Goal: Information Seeking & Learning: Stay updated

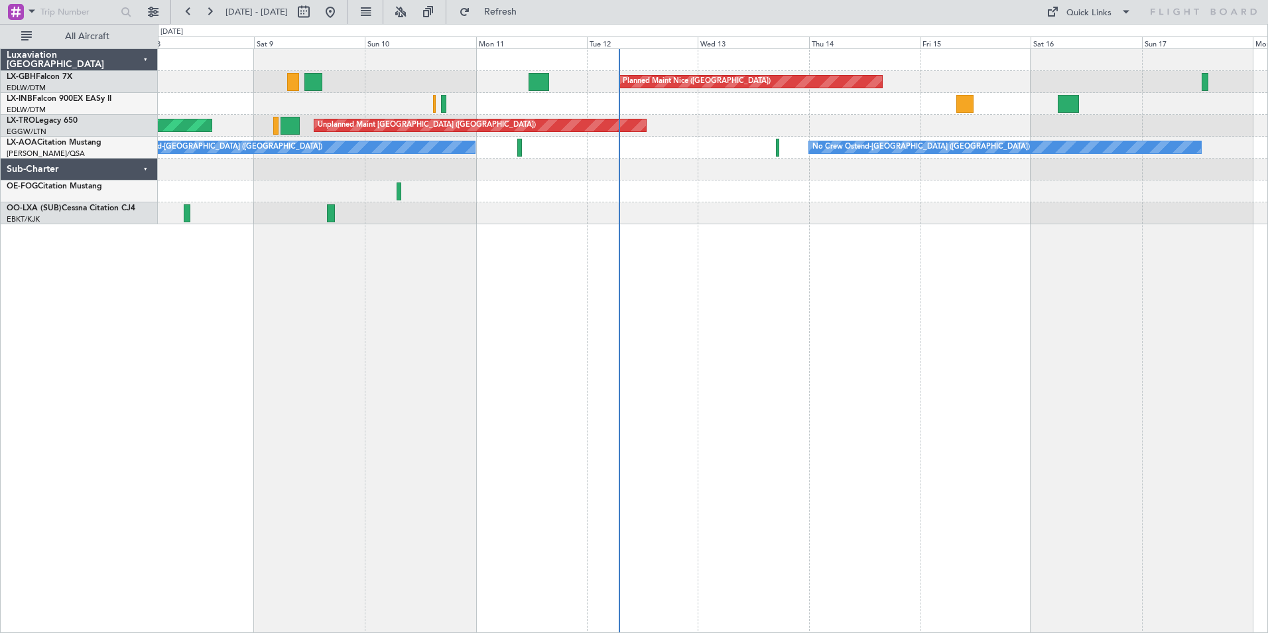
click at [879, 401] on div "Planned Maint Nice ([GEOGRAPHIC_DATA]) [GEOGRAPHIC_DATA] ([GEOGRAPHIC_DATA]) Pl…" at bounding box center [713, 340] width 1110 height 584
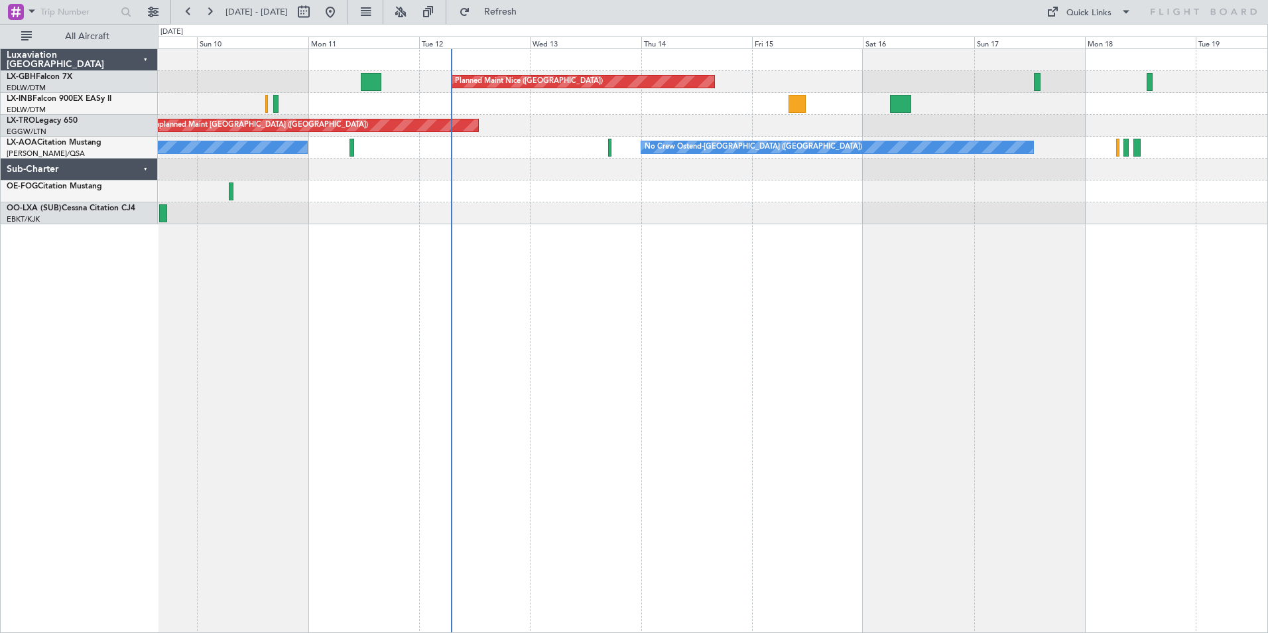
click at [936, 336] on div "Planned Maint Nice ([GEOGRAPHIC_DATA]) [GEOGRAPHIC_DATA] ([GEOGRAPHIC_DATA]) Un…" at bounding box center [713, 340] width 1110 height 584
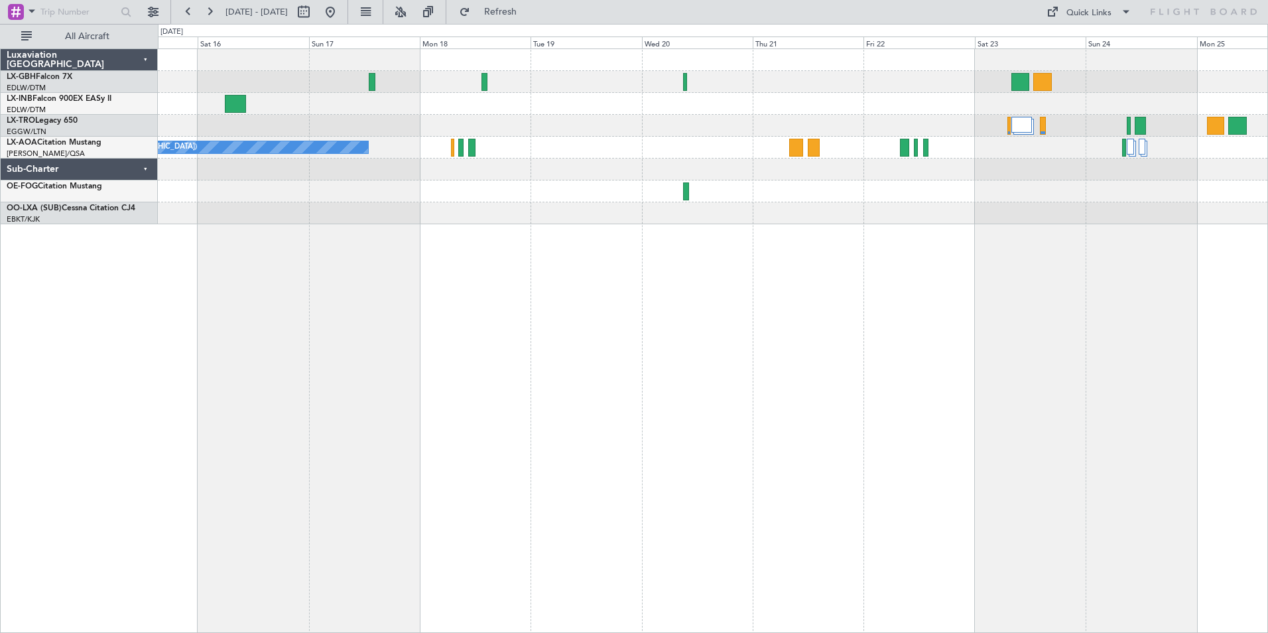
click at [327, 306] on div "Planned Maint Nice ([GEOGRAPHIC_DATA]) No Crew Ostend-[GEOGRAPHIC_DATA] (Ostend)" at bounding box center [713, 340] width 1110 height 584
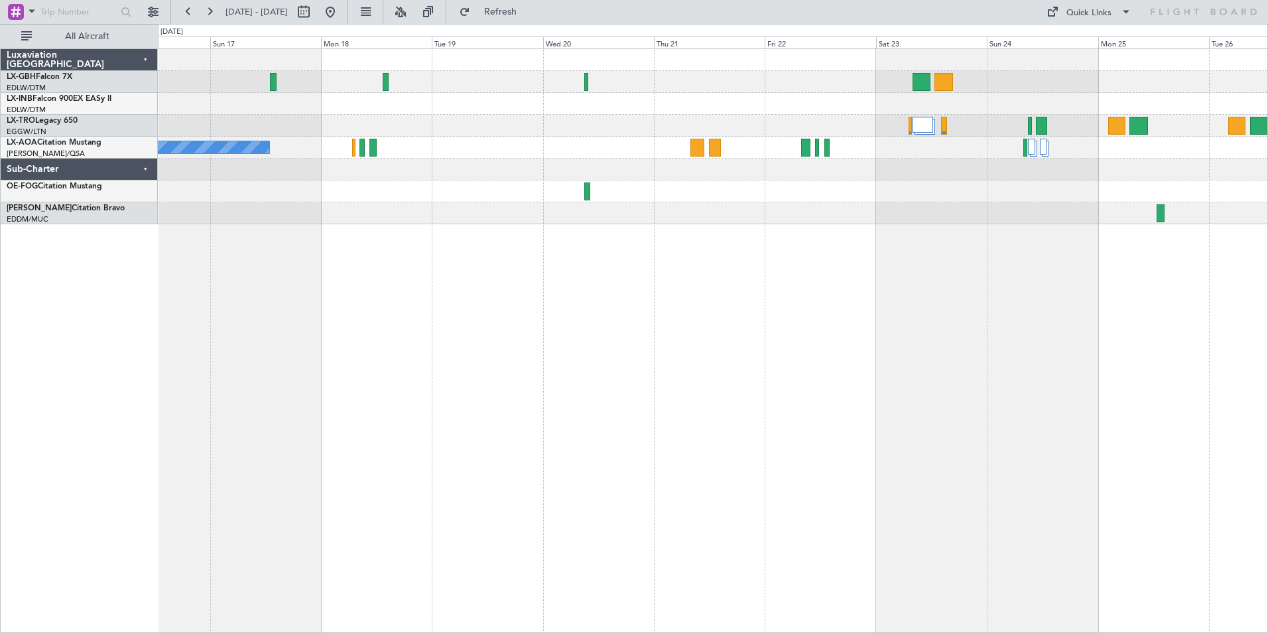
click at [973, 253] on div "Planned Maint Nice ([GEOGRAPHIC_DATA]) No Crew Ostend-[GEOGRAPHIC_DATA] (Ostend)" at bounding box center [713, 340] width 1110 height 584
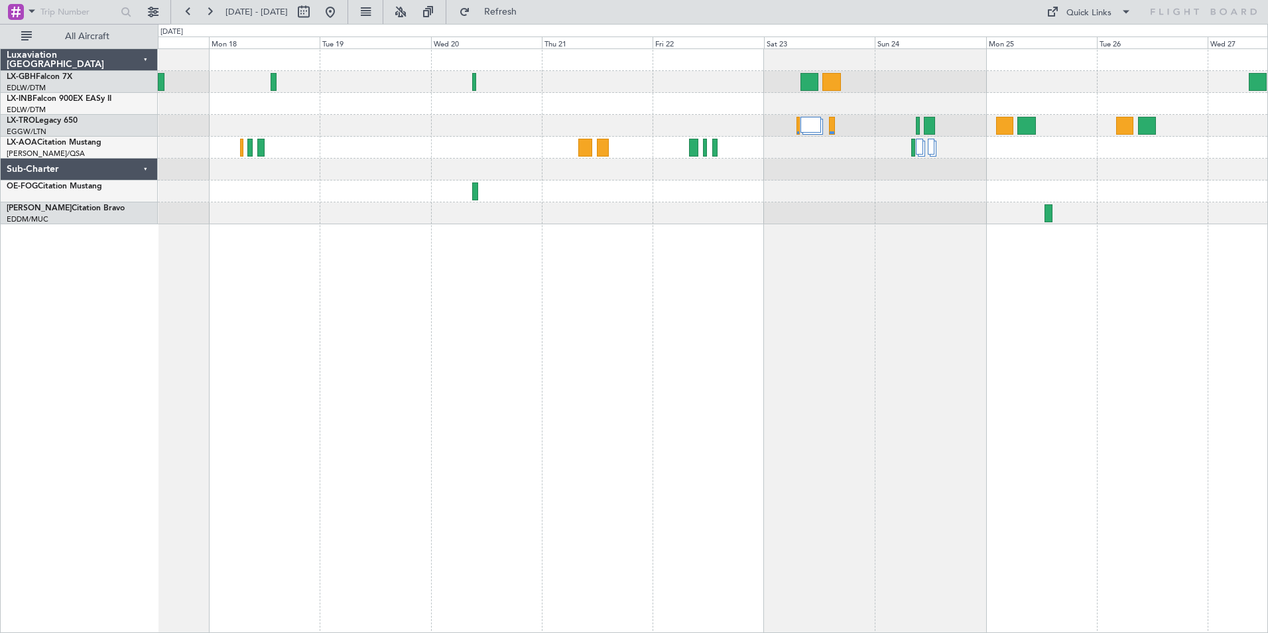
click at [862, 220] on div "No Crew Ostend-[GEOGRAPHIC_DATA] ([GEOGRAPHIC_DATA])" at bounding box center [713, 136] width 1110 height 175
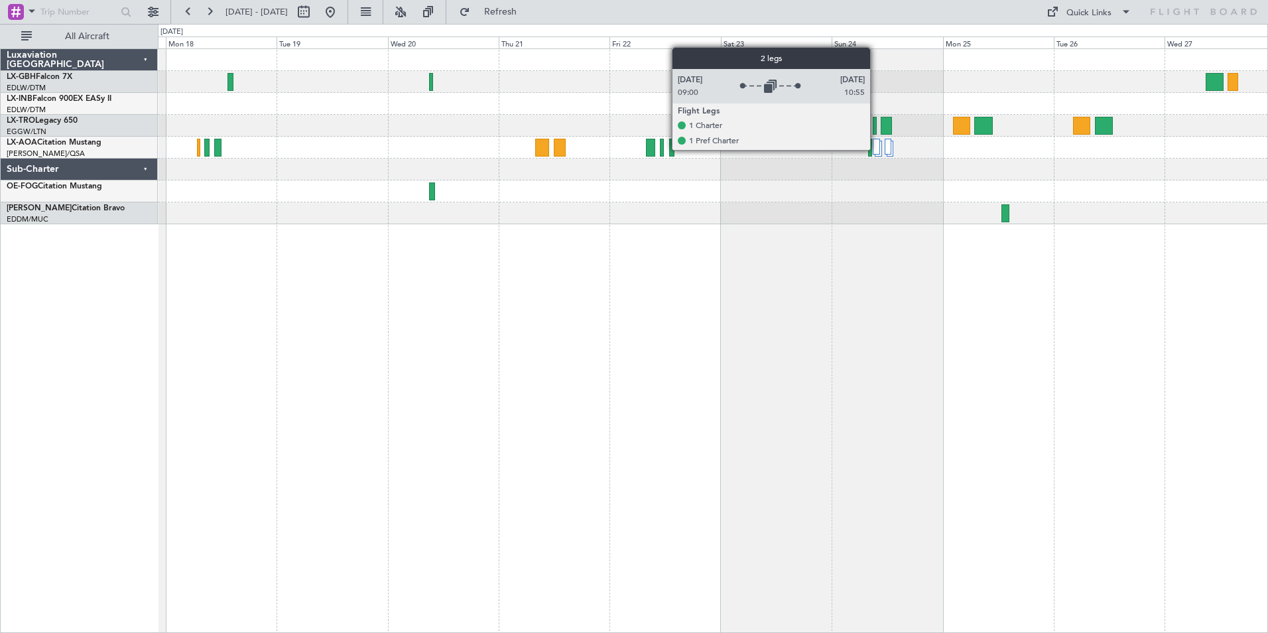
click at [876, 149] on div at bounding box center [876, 147] width 7 height 16
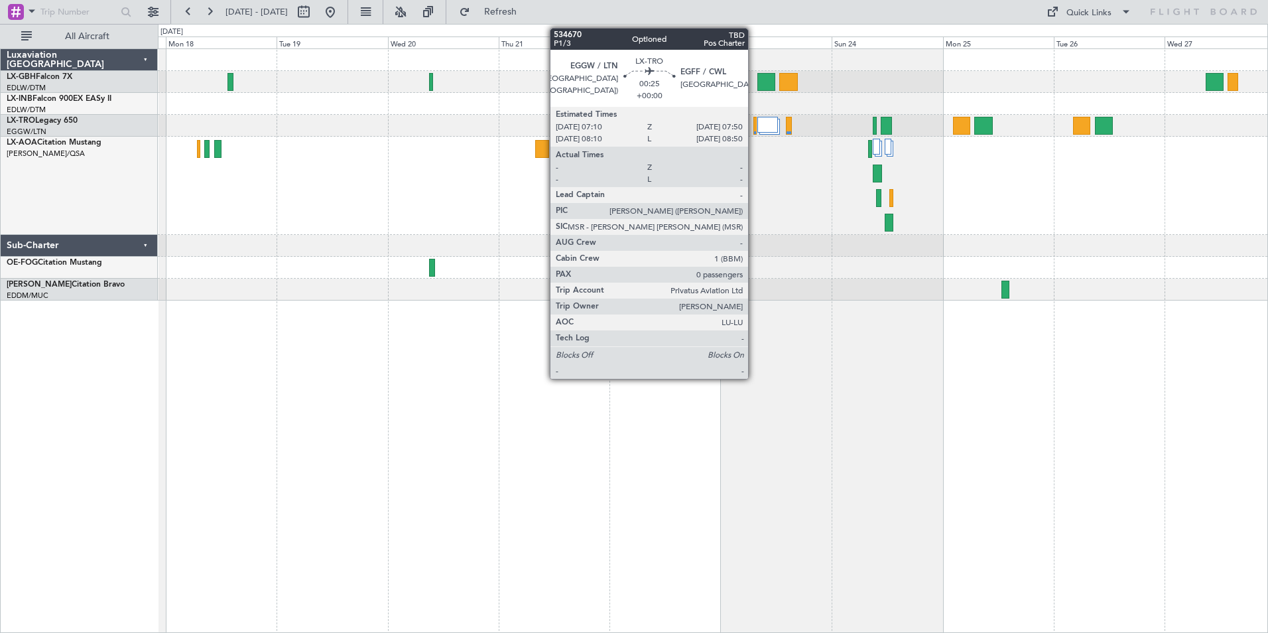
click at [754, 124] on div at bounding box center [754, 126] width 3 height 18
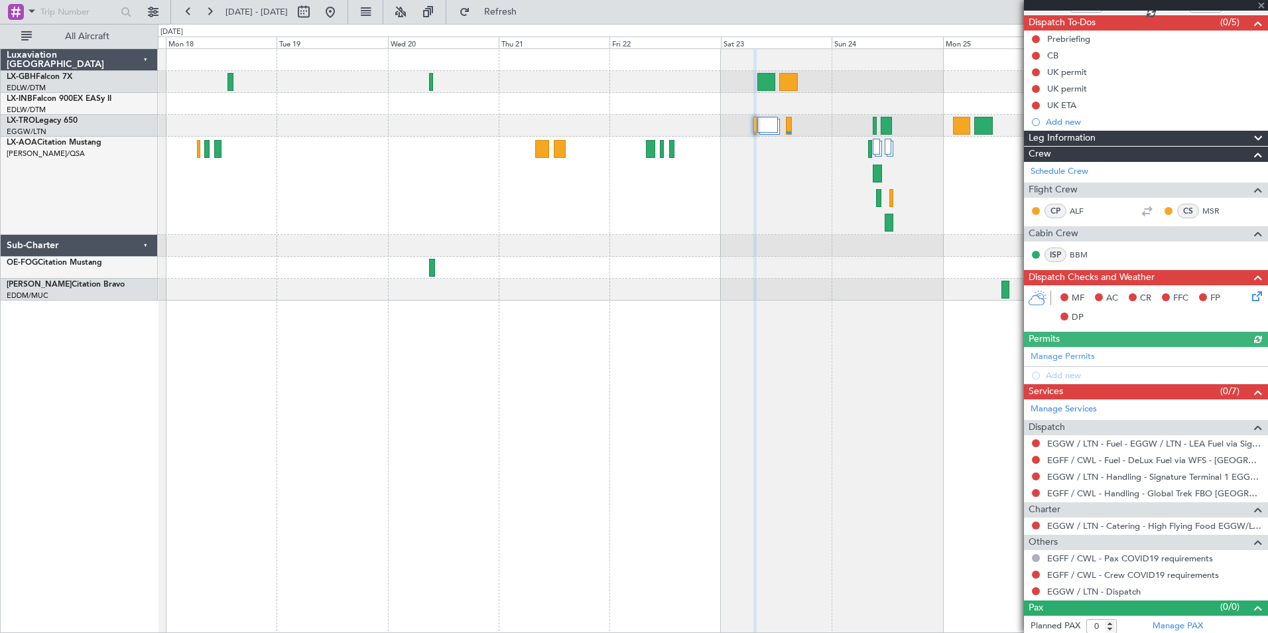
scroll to position [119, 0]
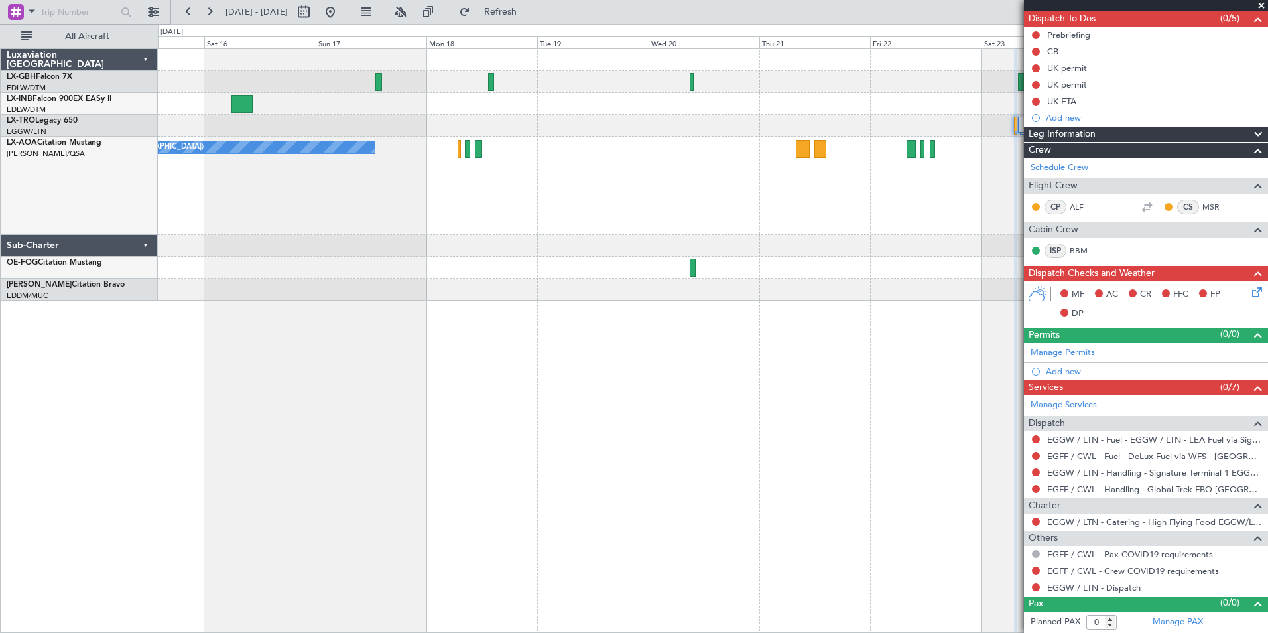
click at [749, 227] on div "No Crew Ostend-[GEOGRAPHIC_DATA] ([GEOGRAPHIC_DATA])" at bounding box center [713, 186] width 1110 height 98
click at [341, 7] on button at bounding box center [330, 11] width 21 height 21
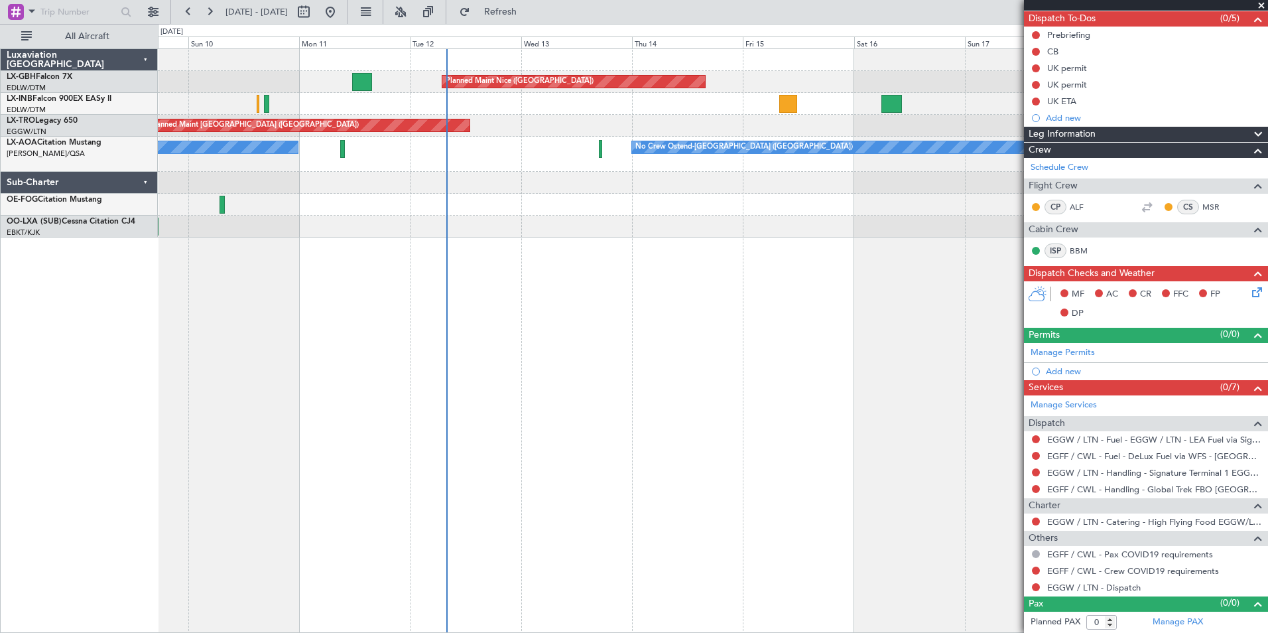
click at [575, 231] on div "Planned Maint Nice ([GEOGRAPHIC_DATA]) [GEOGRAPHIC_DATA] ([GEOGRAPHIC_DATA]) Un…" at bounding box center [713, 143] width 1110 height 188
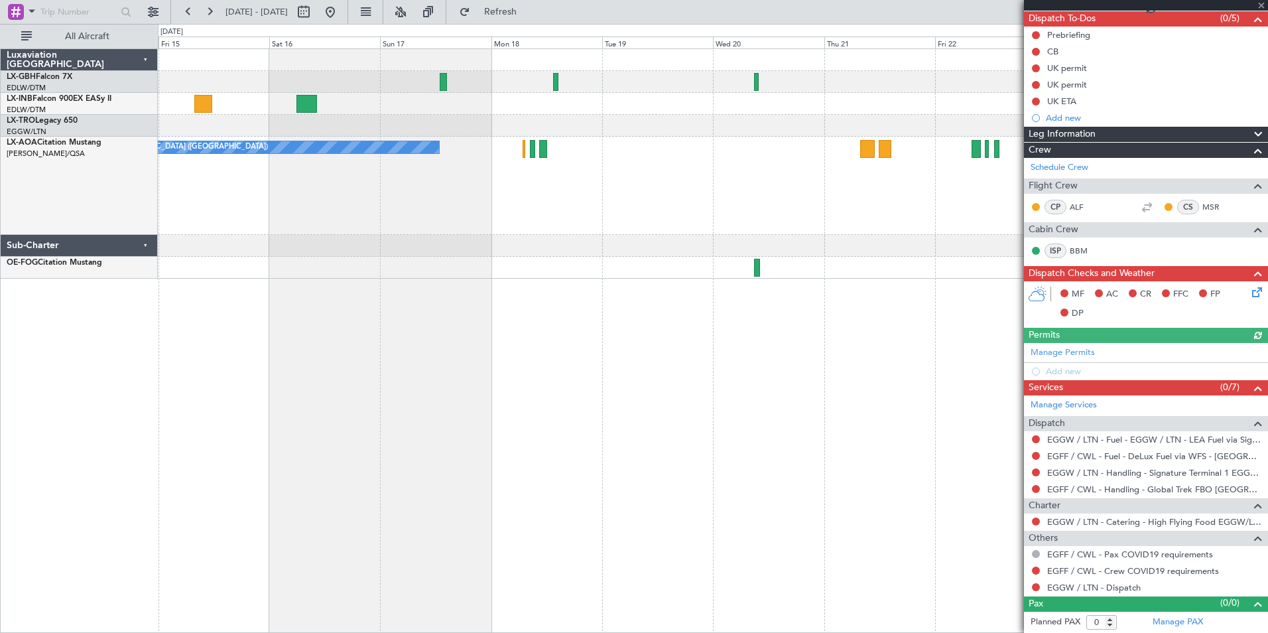
click at [245, 337] on div "Planned Maint Nice ([GEOGRAPHIC_DATA]) Unplanned Maint [GEOGRAPHIC_DATA] ([GEOG…" at bounding box center [713, 340] width 1110 height 584
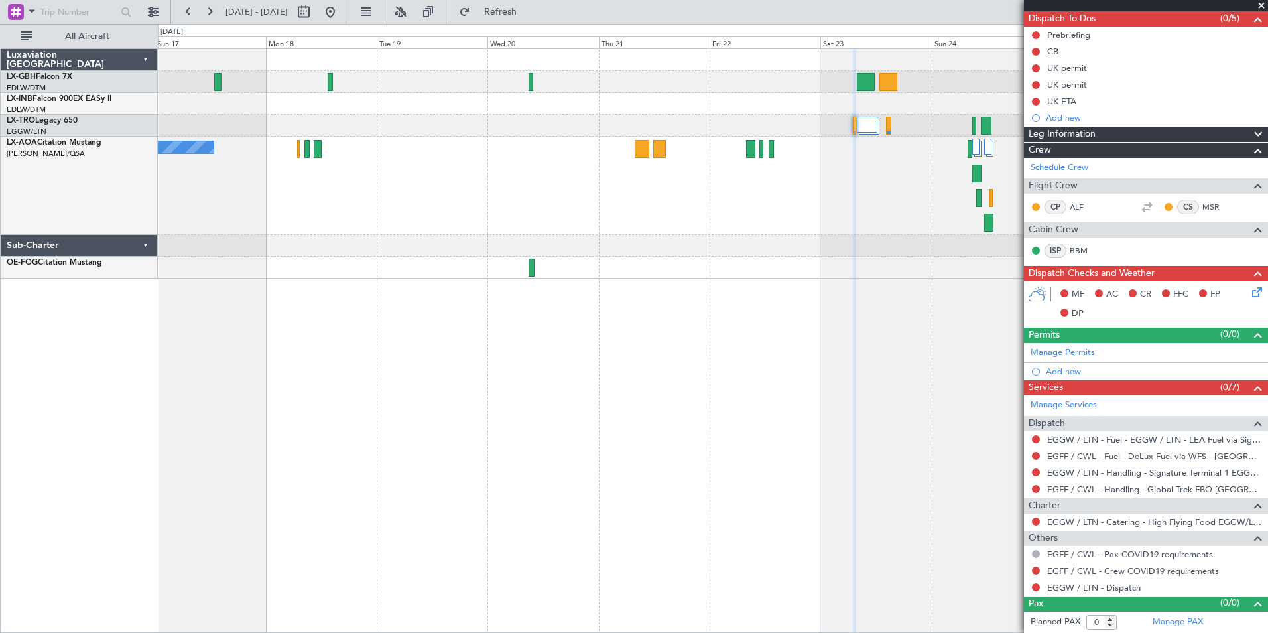
click at [422, 315] on div "Planned Maint Nice ([GEOGRAPHIC_DATA]) No Crew Ostend-[GEOGRAPHIC_DATA] (Ostend)" at bounding box center [713, 340] width 1110 height 584
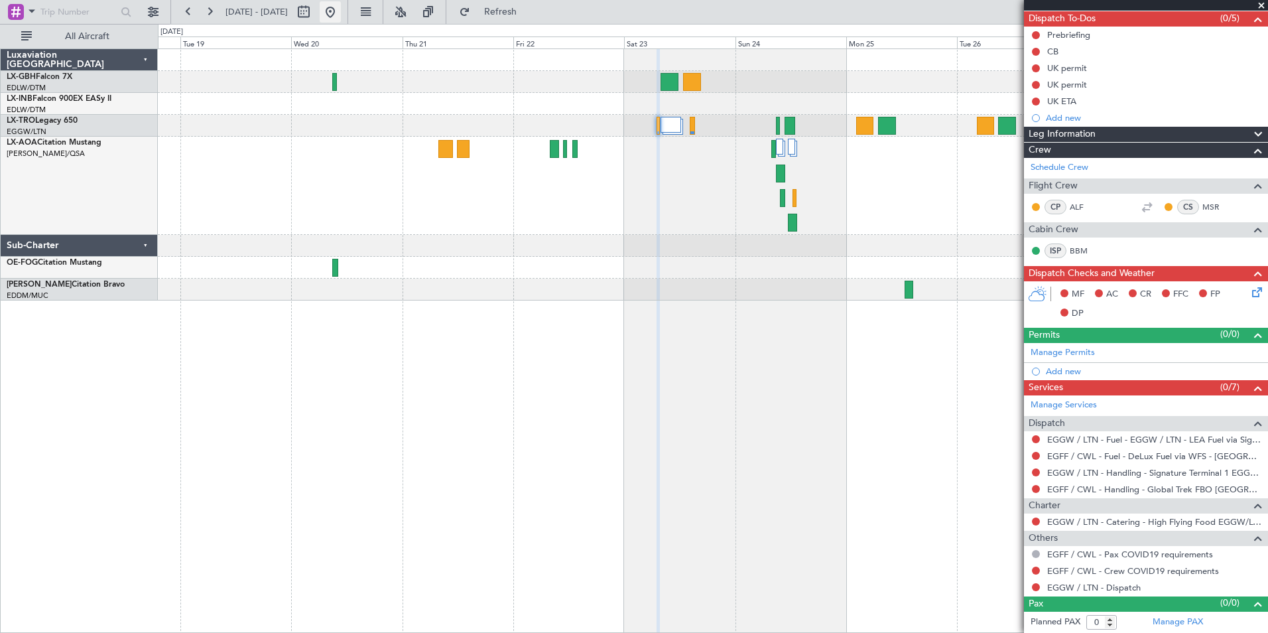
click at [341, 13] on button at bounding box center [330, 11] width 21 height 21
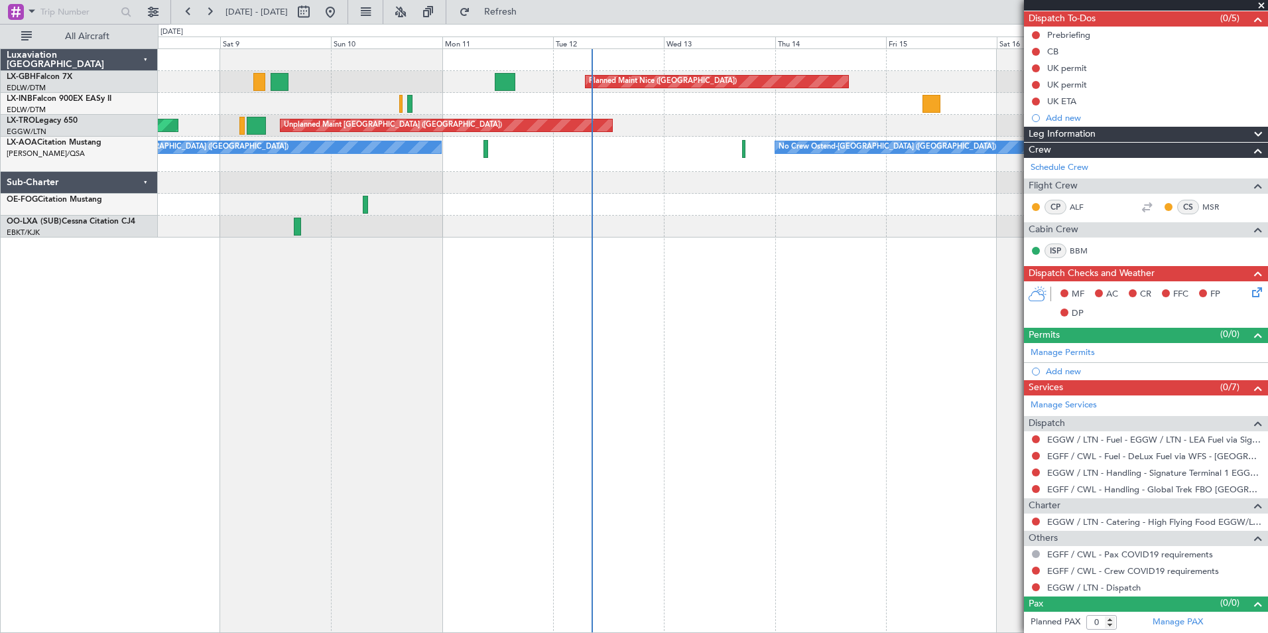
click at [464, 279] on div "Planned Maint Nice ([GEOGRAPHIC_DATA]) [GEOGRAPHIC_DATA] ([GEOGRAPHIC_DATA]) Un…" at bounding box center [713, 340] width 1110 height 584
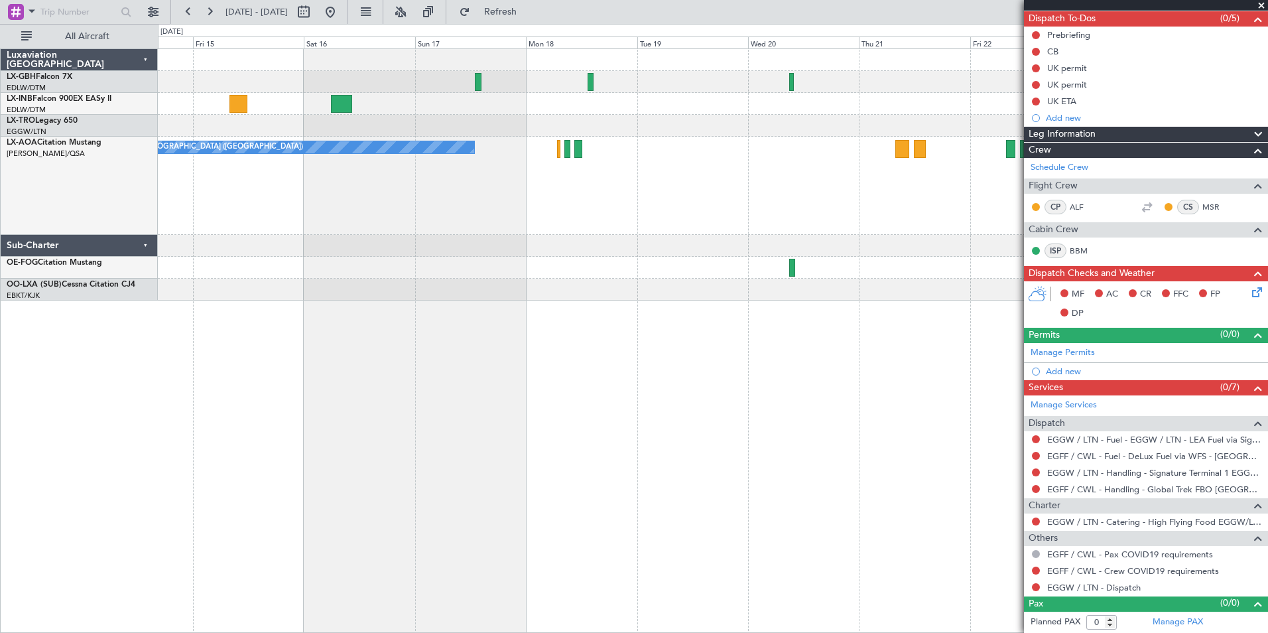
click at [397, 263] on div "Planned Maint Nice ([GEOGRAPHIC_DATA]) Unplanned Maint [GEOGRAPHIC_DATA] ([GEOG…" at bounding box center [713, 340] width 1110 height 584
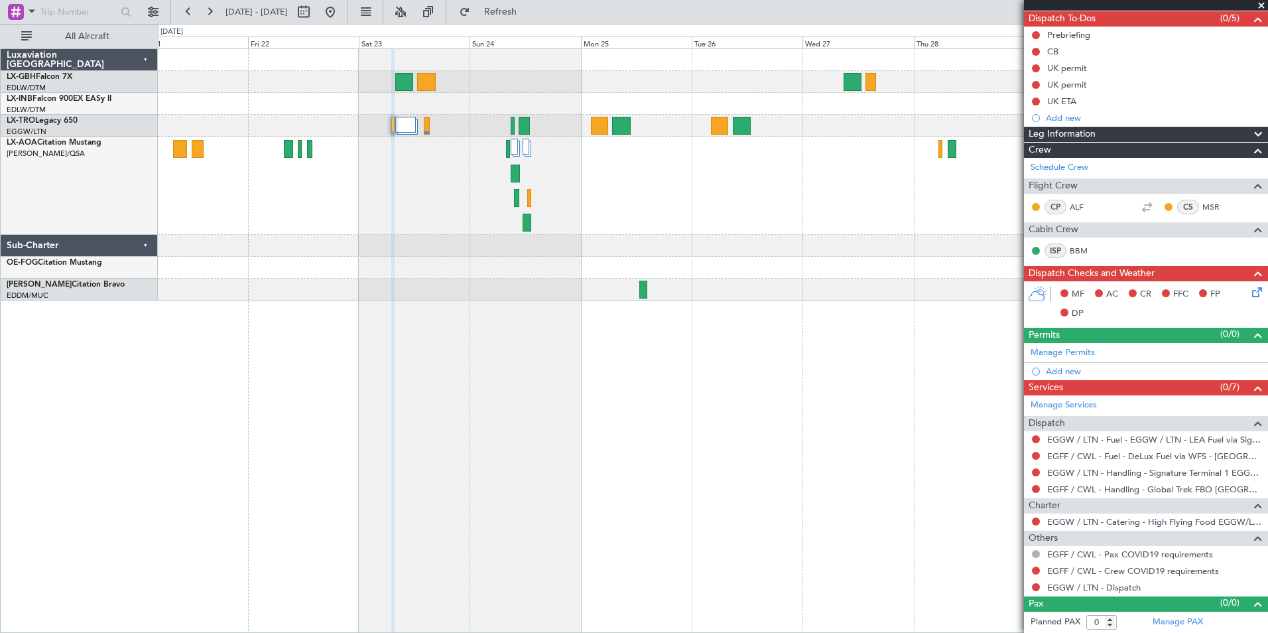
click at [247, 192] on div at bounding box center [713, 186] width 1110 height 98
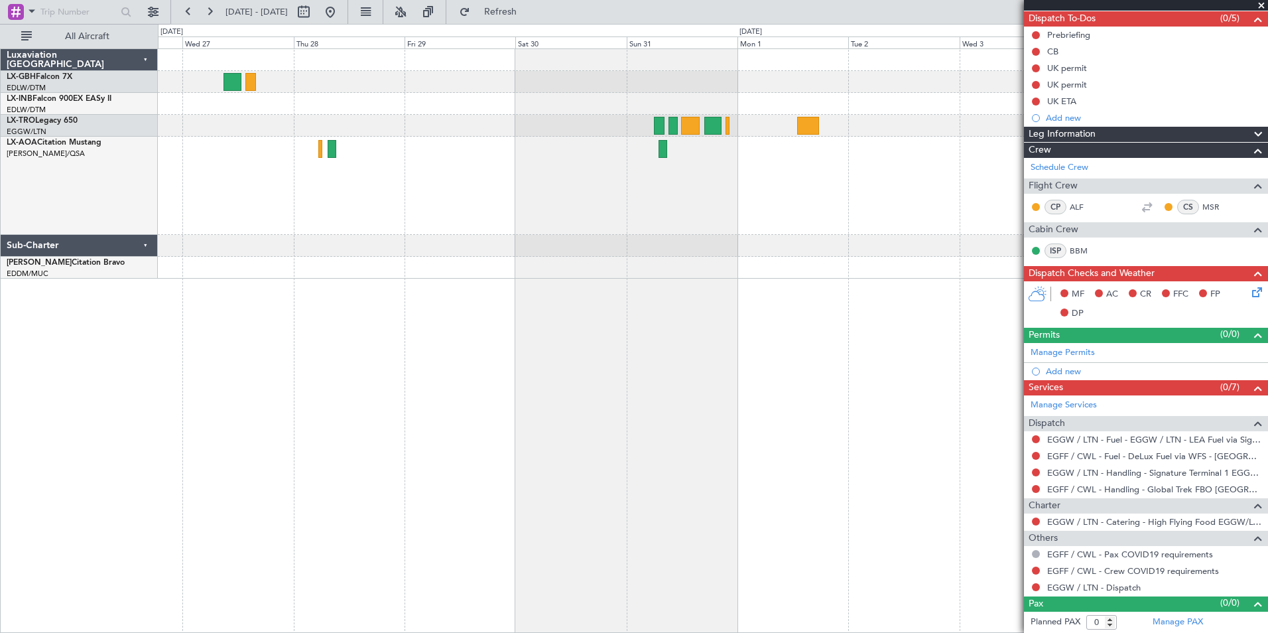
click at [281, 179] on div "No Crew" at bounding box center [713, 186] width 1110 height 98
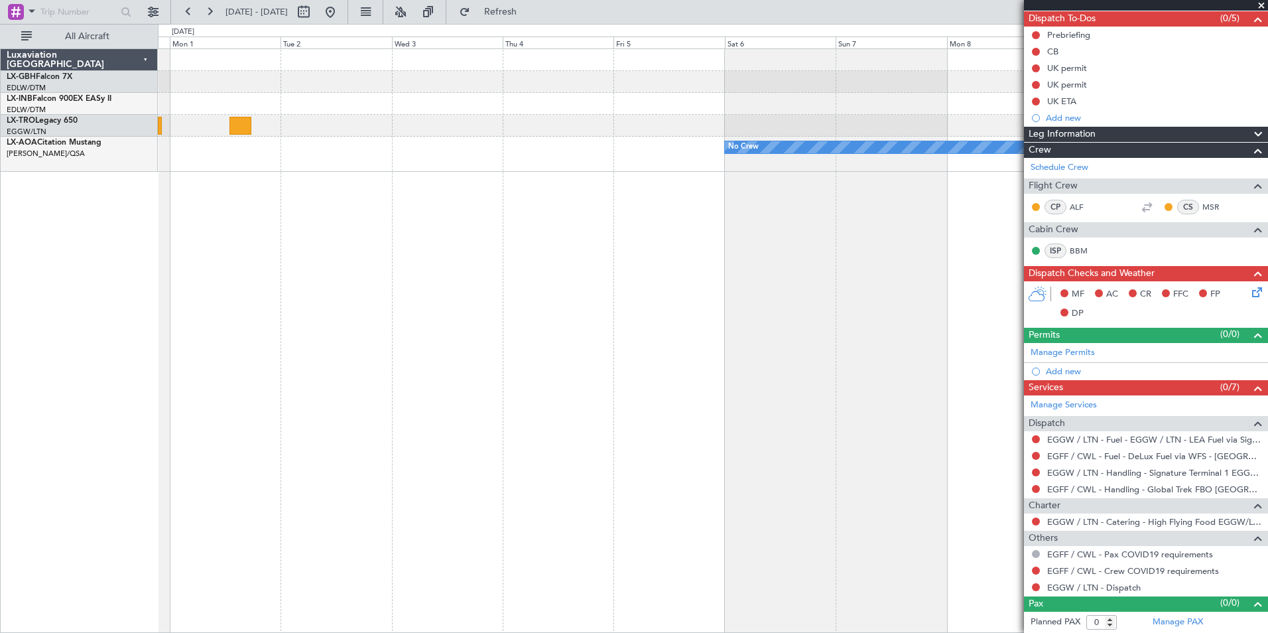
click at [277, 253] on div "No Crew No Crew Sabadell" at bounding box center [713, 340] width 1110 height 584
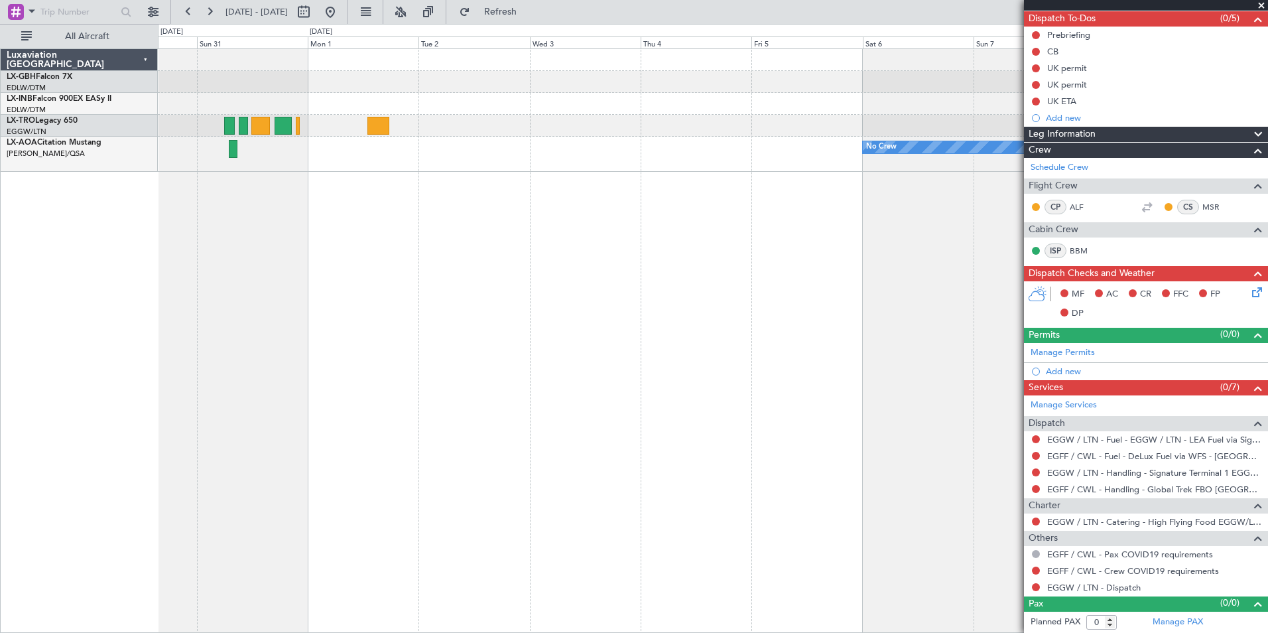
click at [879, 263] on div "No Crew" at bounding box center [713, 340] width 1110 height 584
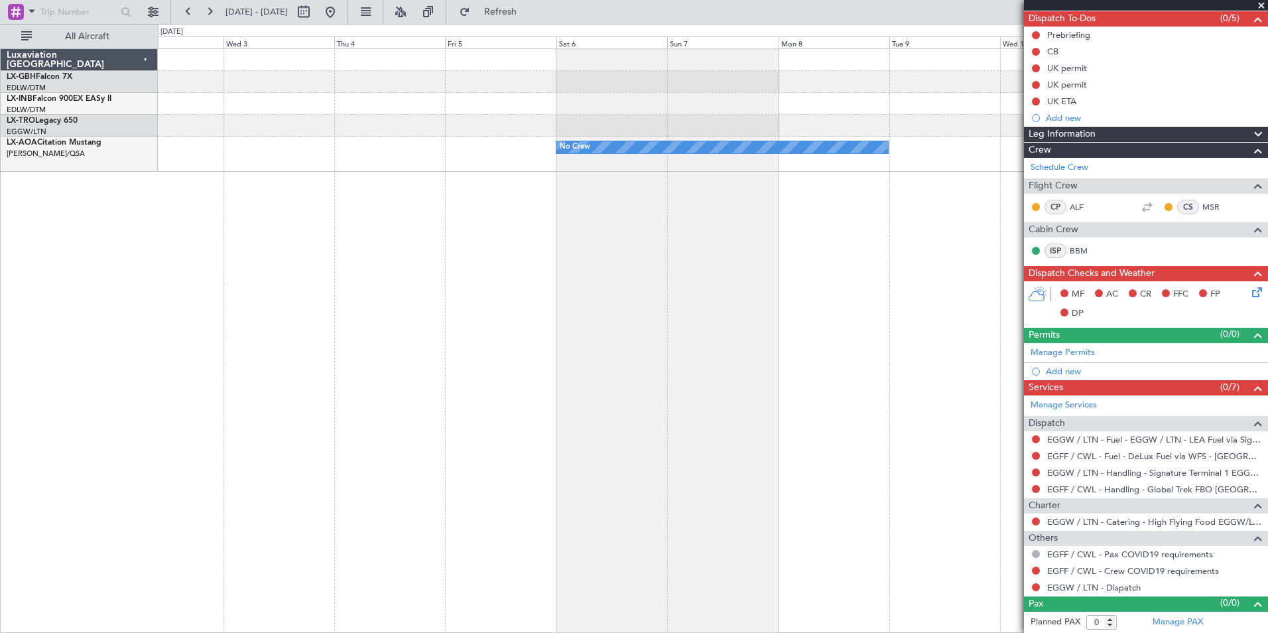
click at [171, 263] on div "No Crew No Crew Sabadell" at bounding box center [713, 340] width 1110 height 584
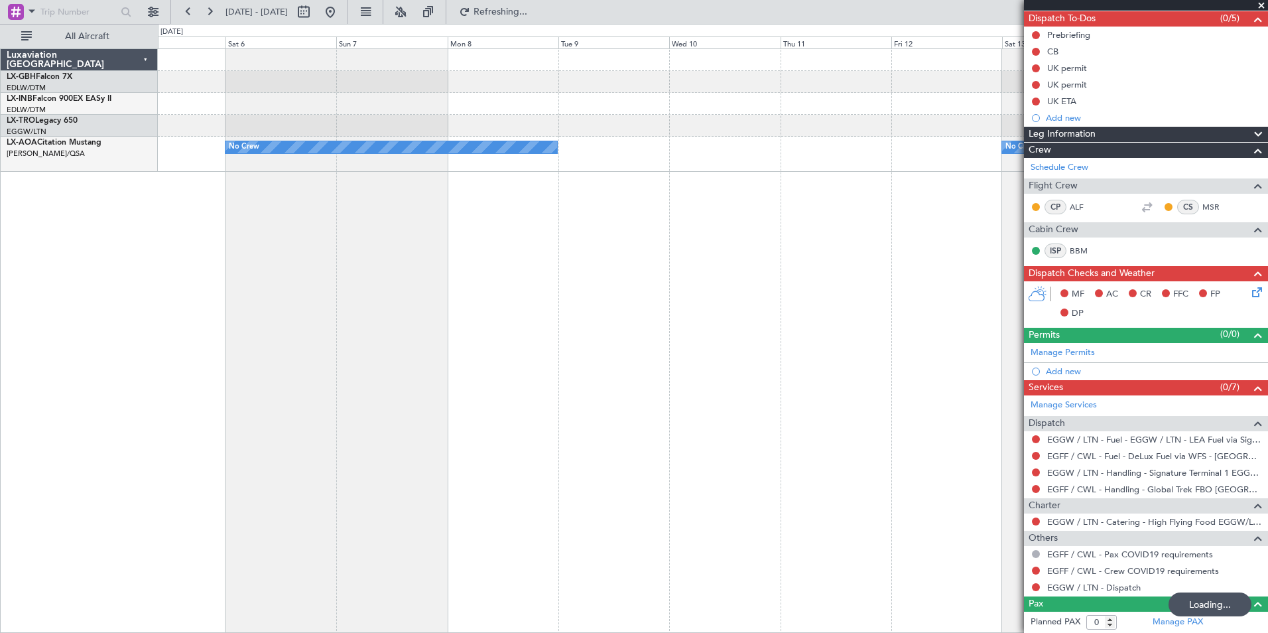
click at [212, 273] on div "No Crew No Crew Sabadell" at bounding box center [713, 340] width 1110 height 584
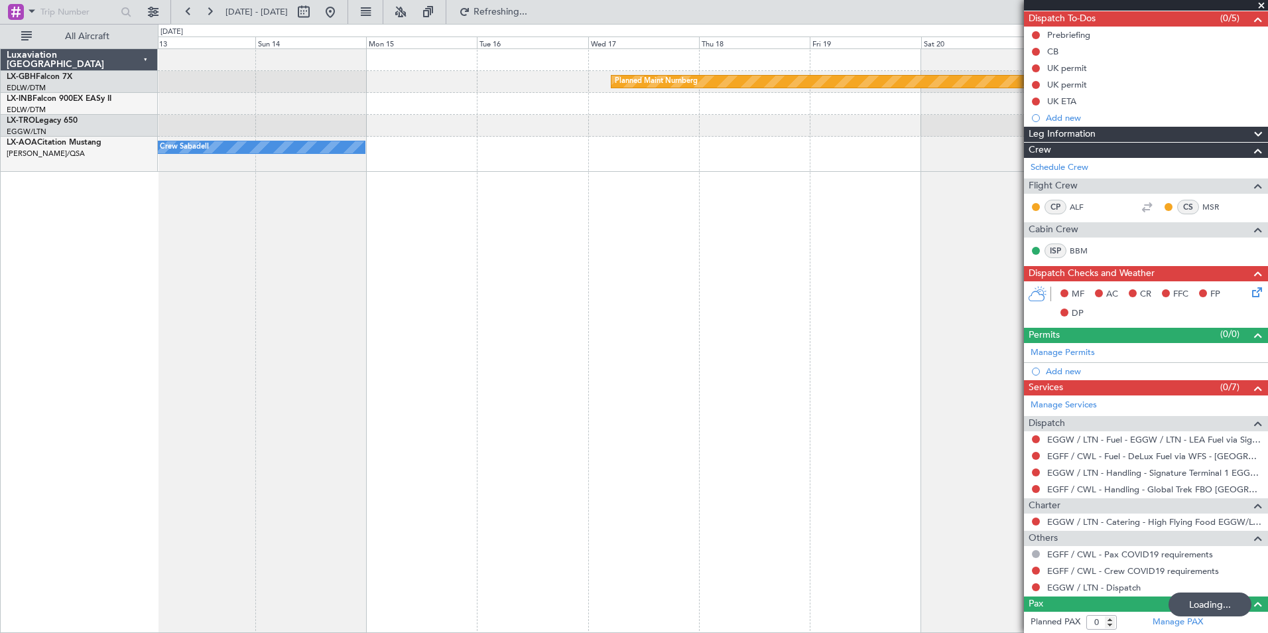
click at [108, 306] on div "Planned Maint Nurnberg No Crew Sabadell Luxaviation [GEOGRAPHIC_DATA] LX-GBH Fa…" at bounding box center [634, 328] width 1268 height 609
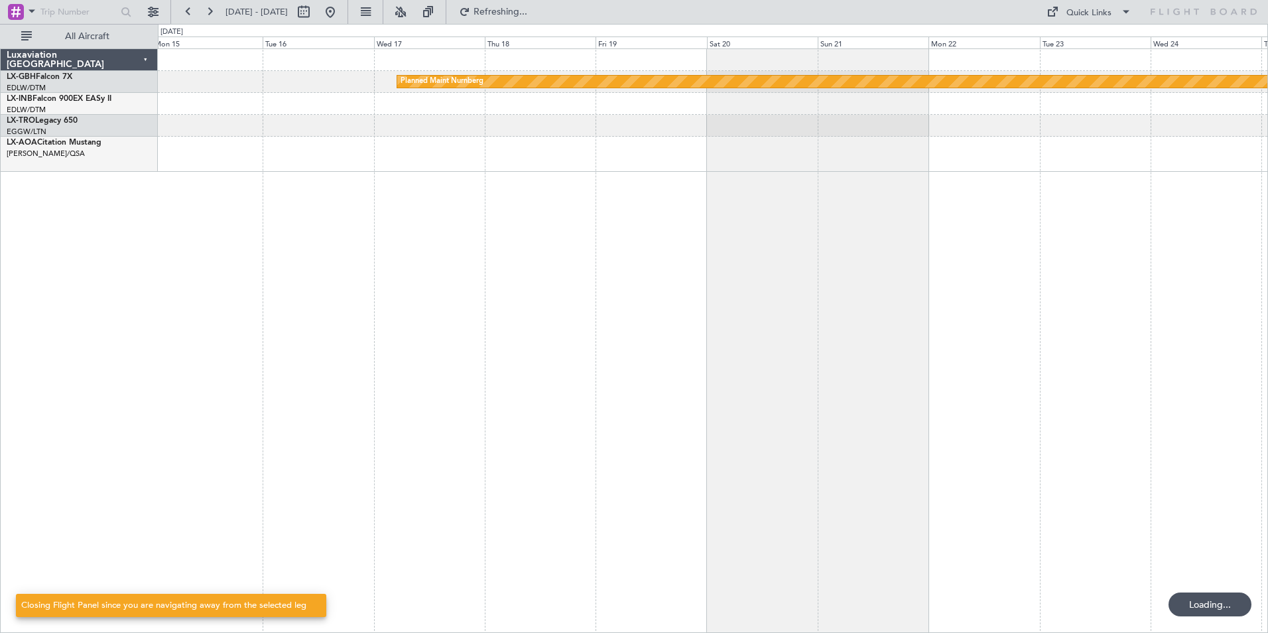
scroll to position [0, 0]
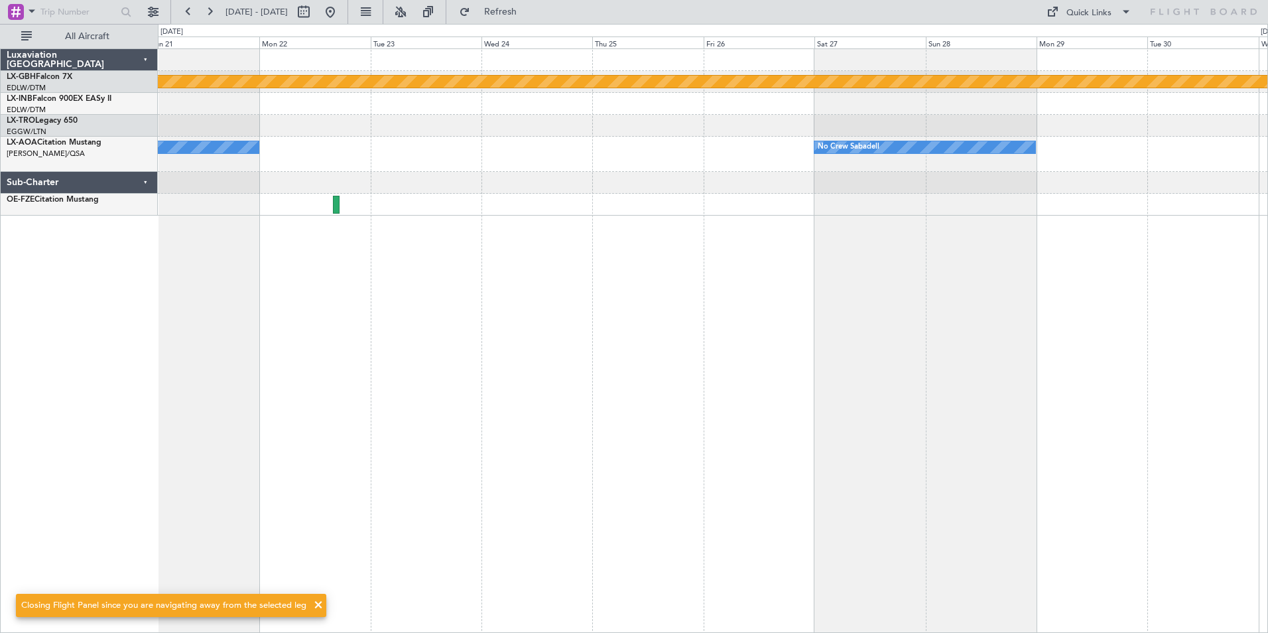
click at [239, 245] on div "Planned Maint Nurnberg No Crew Sabadell No Crew Sabadell" at bounding box center [713, 340] width 1110 height 584
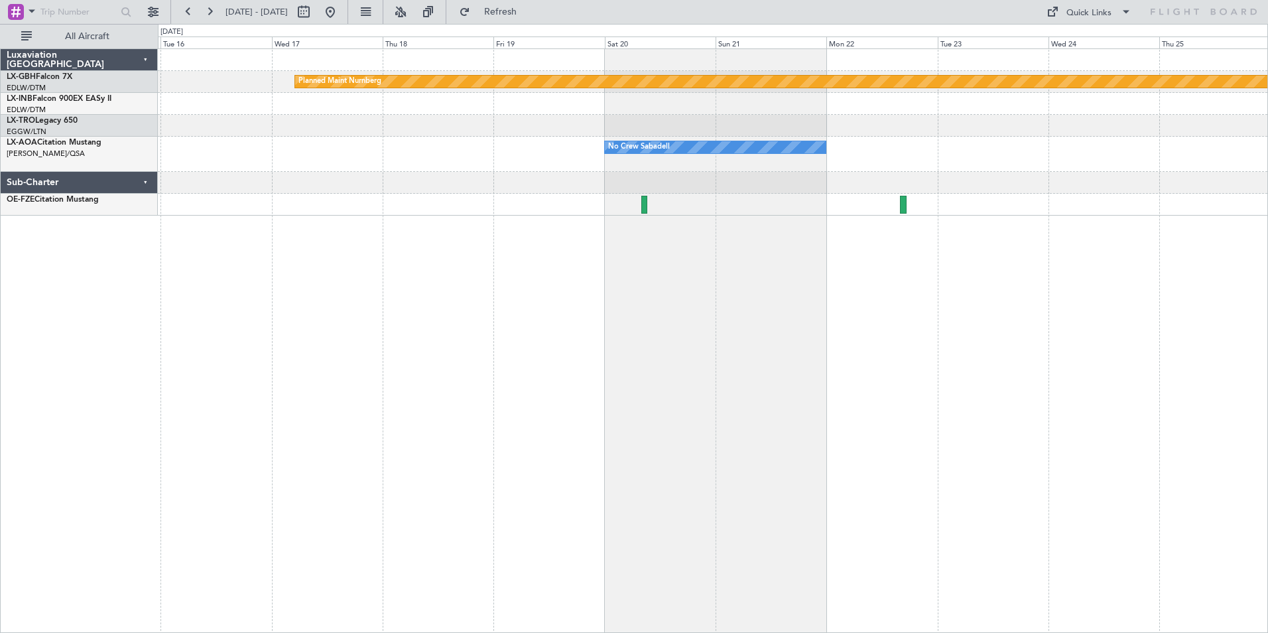
click at [1078, 337] on div "Planned Maint Nurnberg No Crew Sabadell No Crew Sabadell No Crew Sabadell" at bounding box center [713, 340] width 1110 height 584
